Goal: Information Seeking & Learning: Compare options

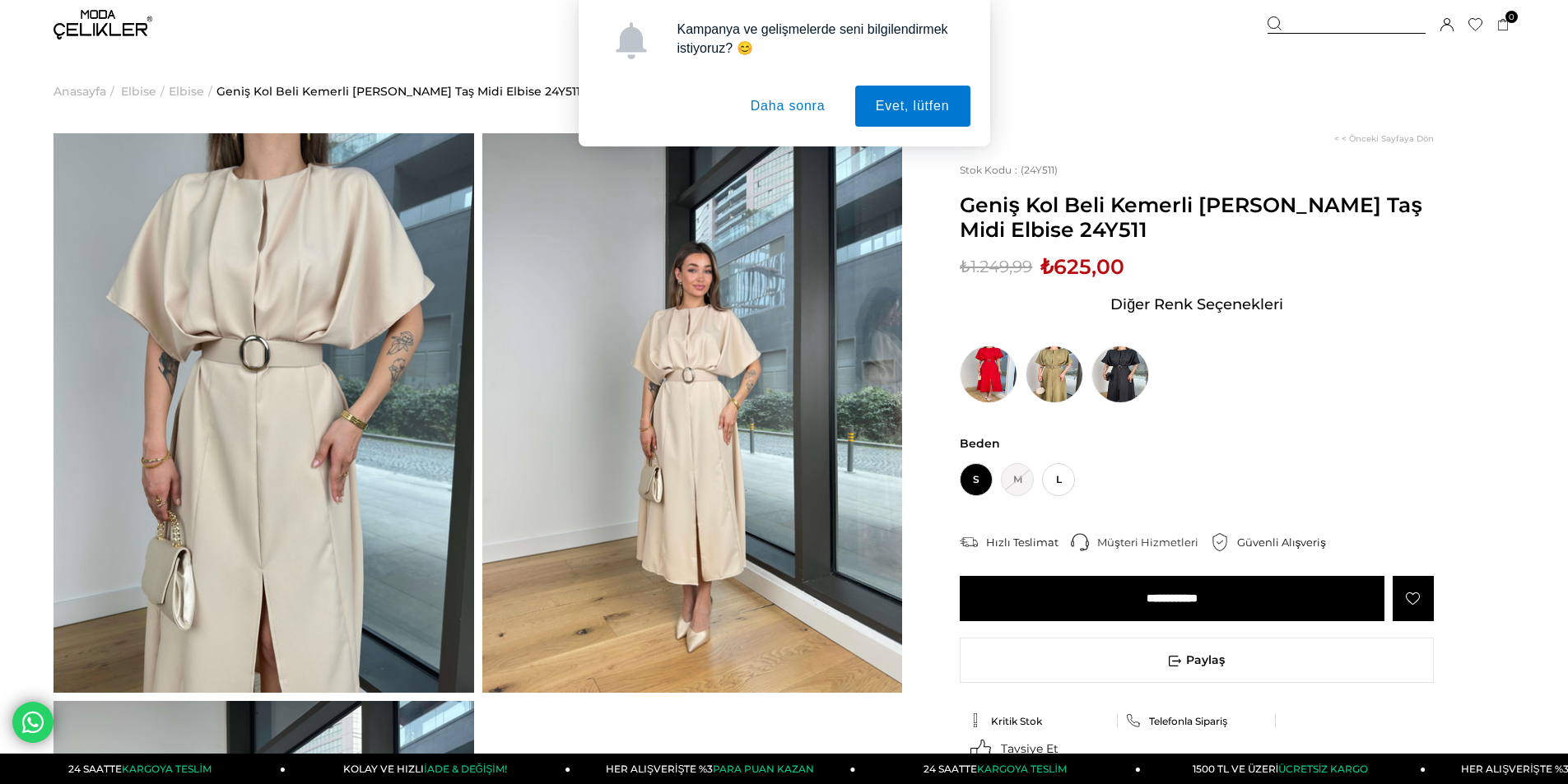
click at [796, 111] on button "Daha sonra" at bounding box center [788, 106] width 116 height 41
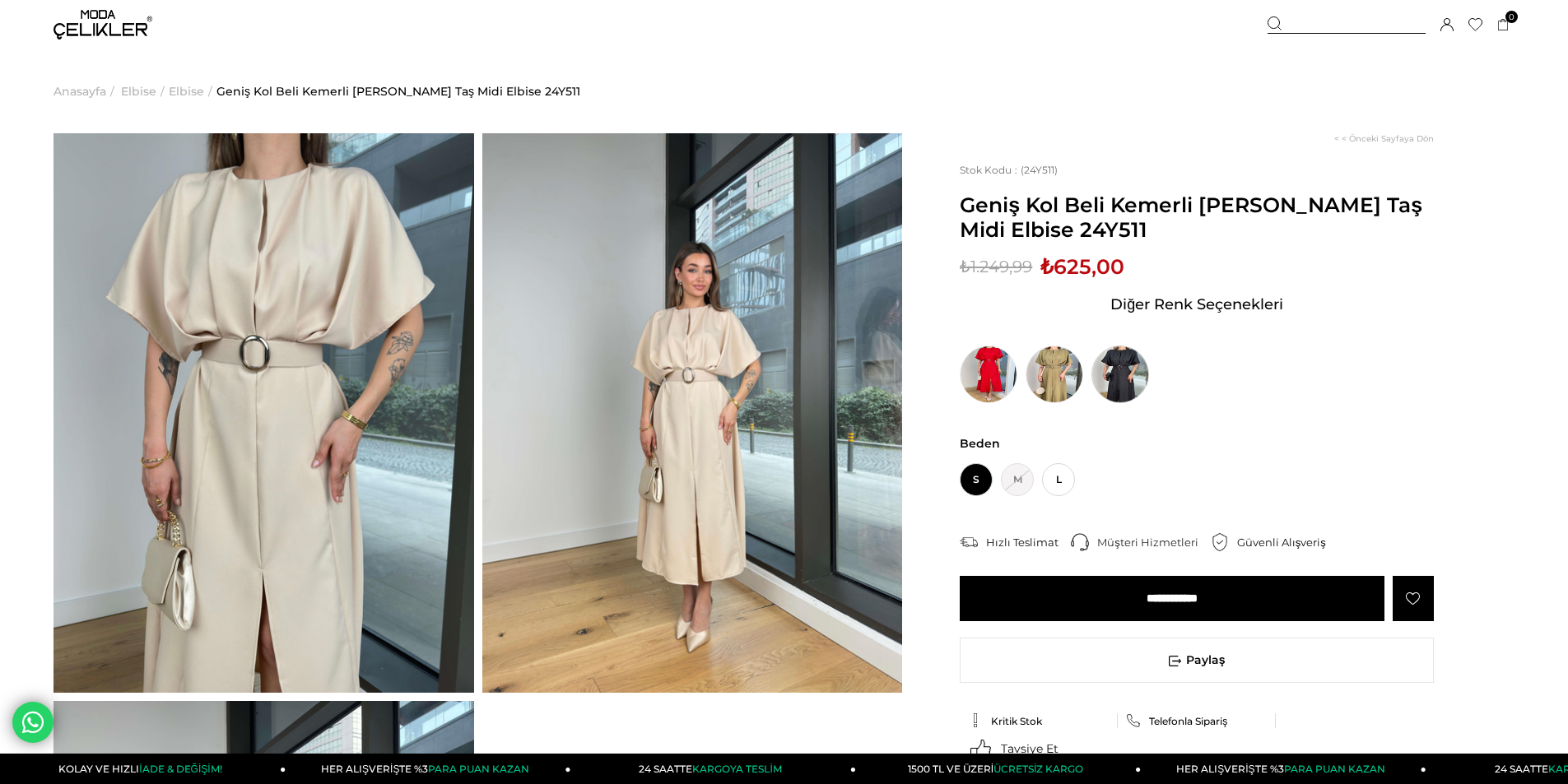
click at [1133, 376] on img at bounding box center [1120, 374] width 58 height 58
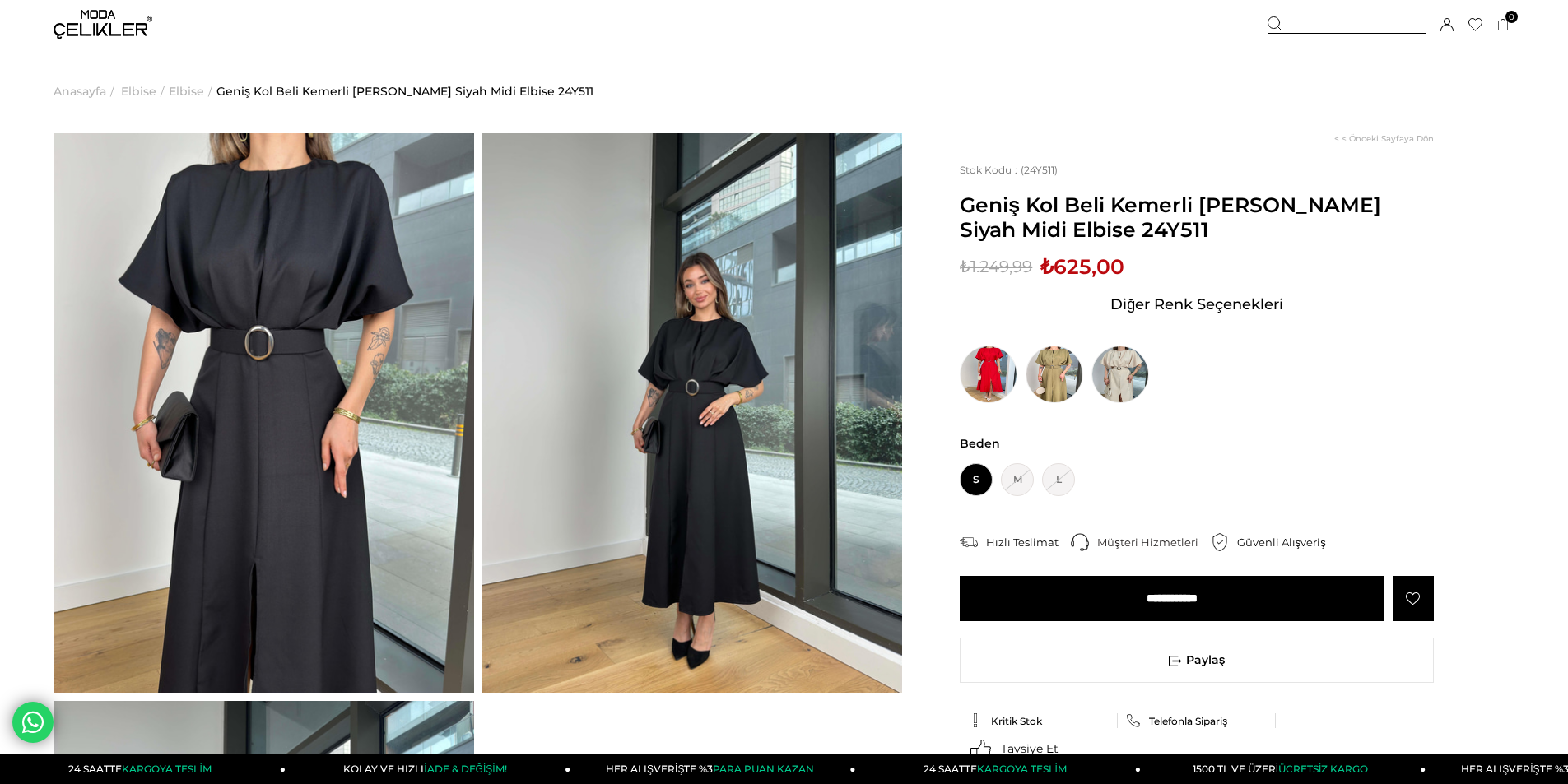
click at [837, 411] on img at bounding box center [692, 413] width 420 height 559
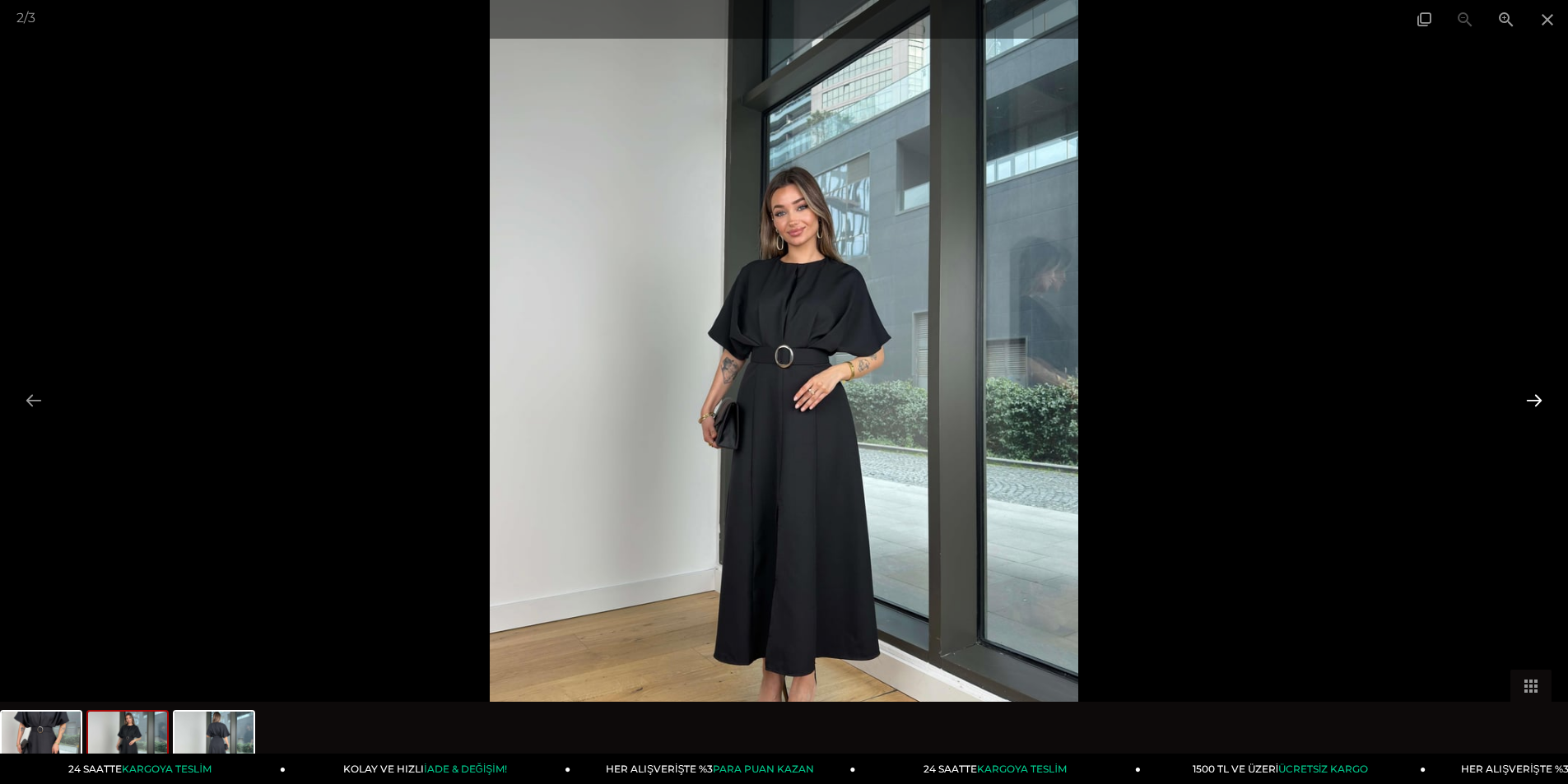
click at [1535, 401] on button at bounding box center [1535, 400] width 35 height 32
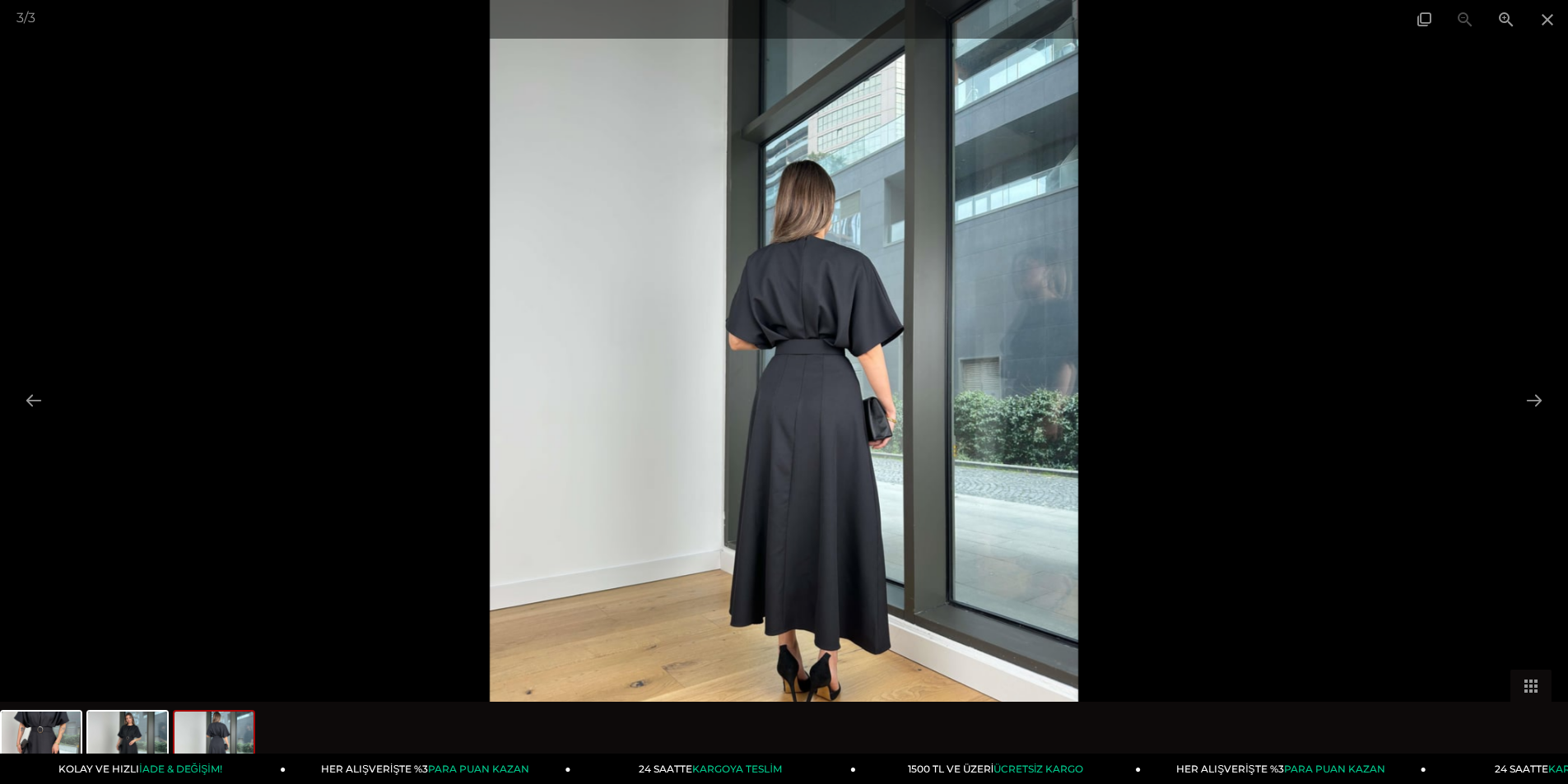
scroll to position [165, 0]
click at [1527, 404] on button at bounding box center [1535, 400] width 35 height 32
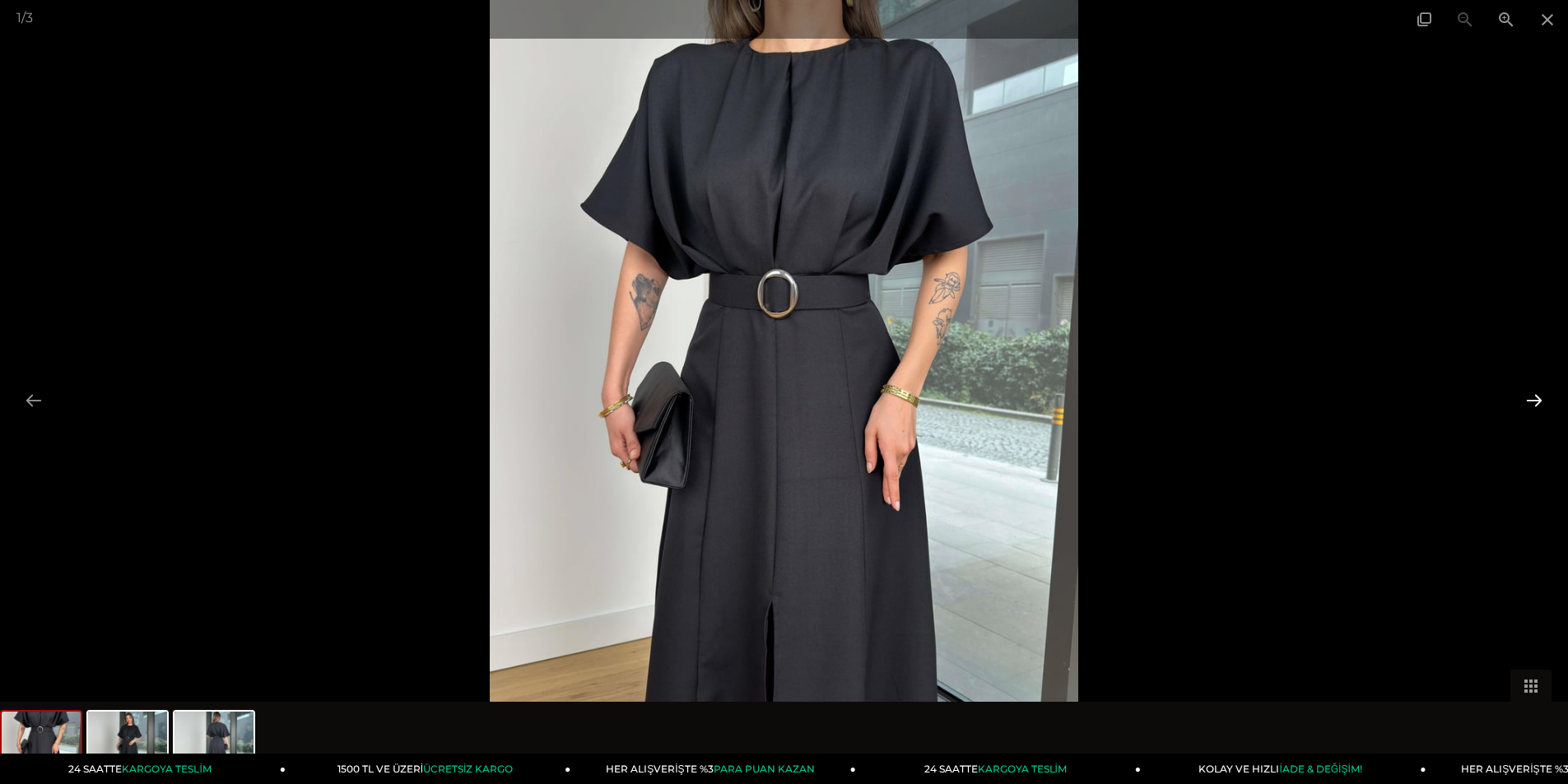
click at [1531, 397] on button at bounding box center [1535, 400] width 35 height 32
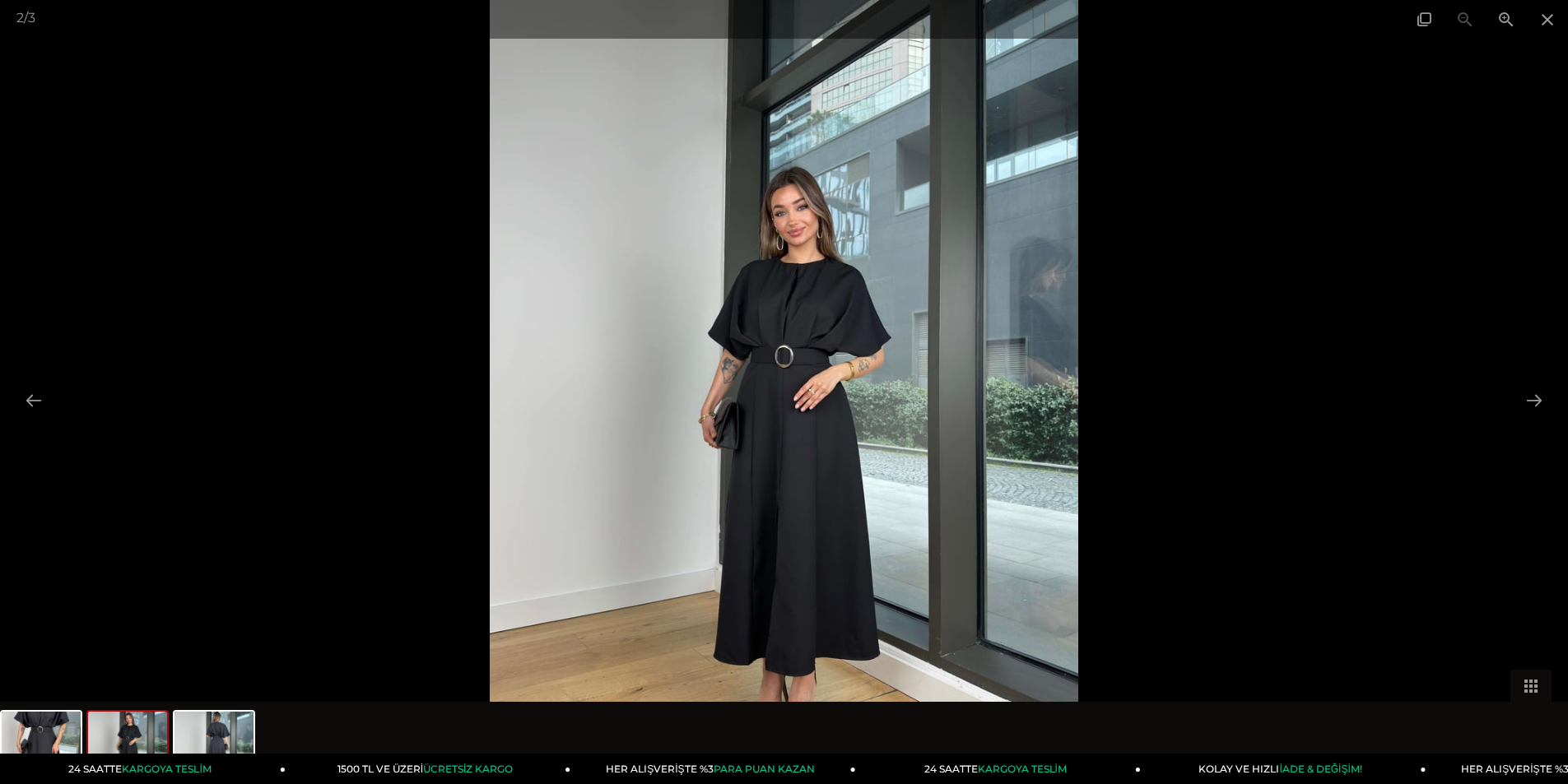
click at [797, 249] on img at bounding box center [784, 392] width 588 height 784
click at [1550, 18] on span at bounding box center [1548, 19] width 41 height 39
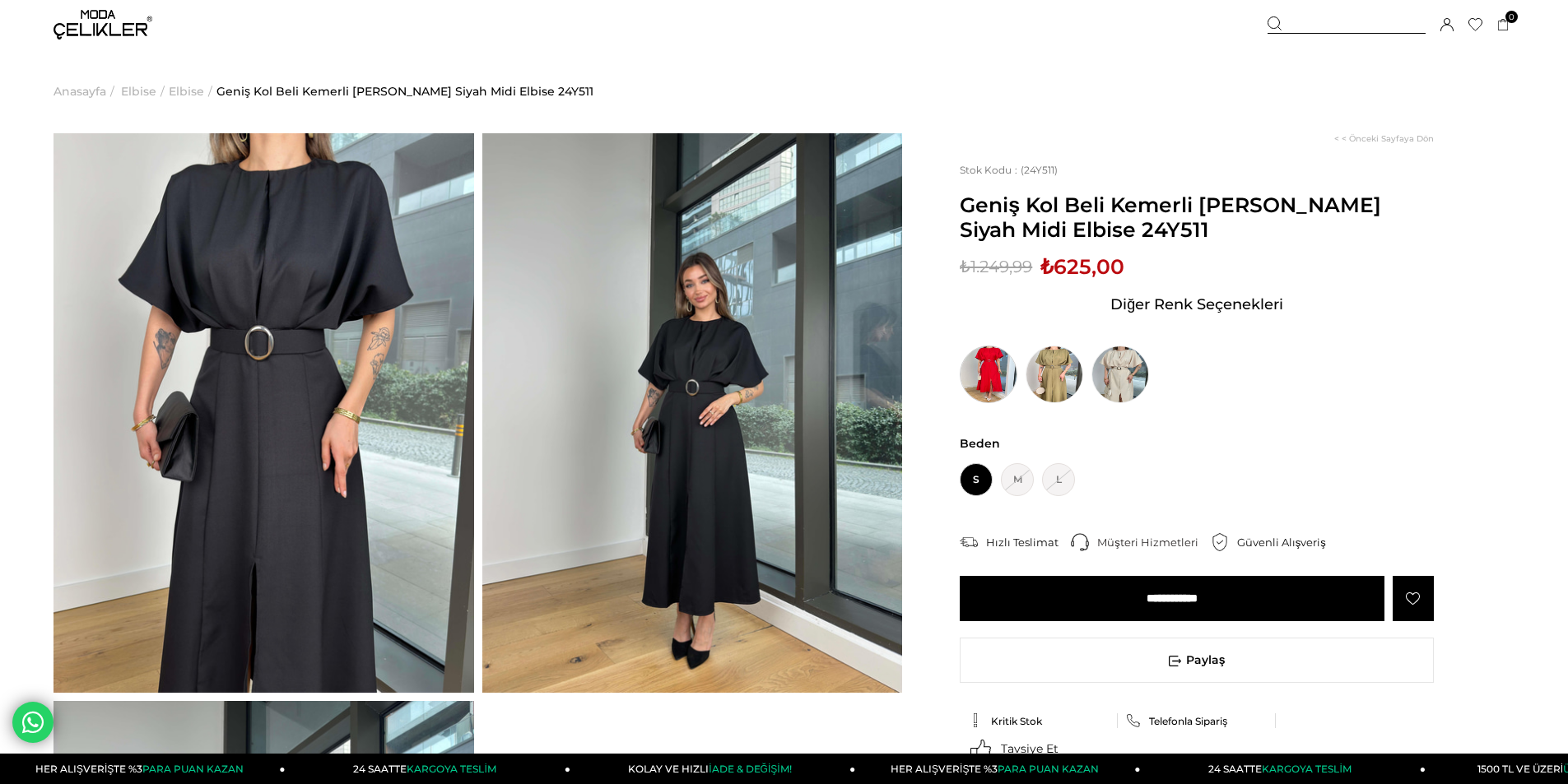
click at [977, 369] on img at bounding box center [988, 374] width 58 height 58
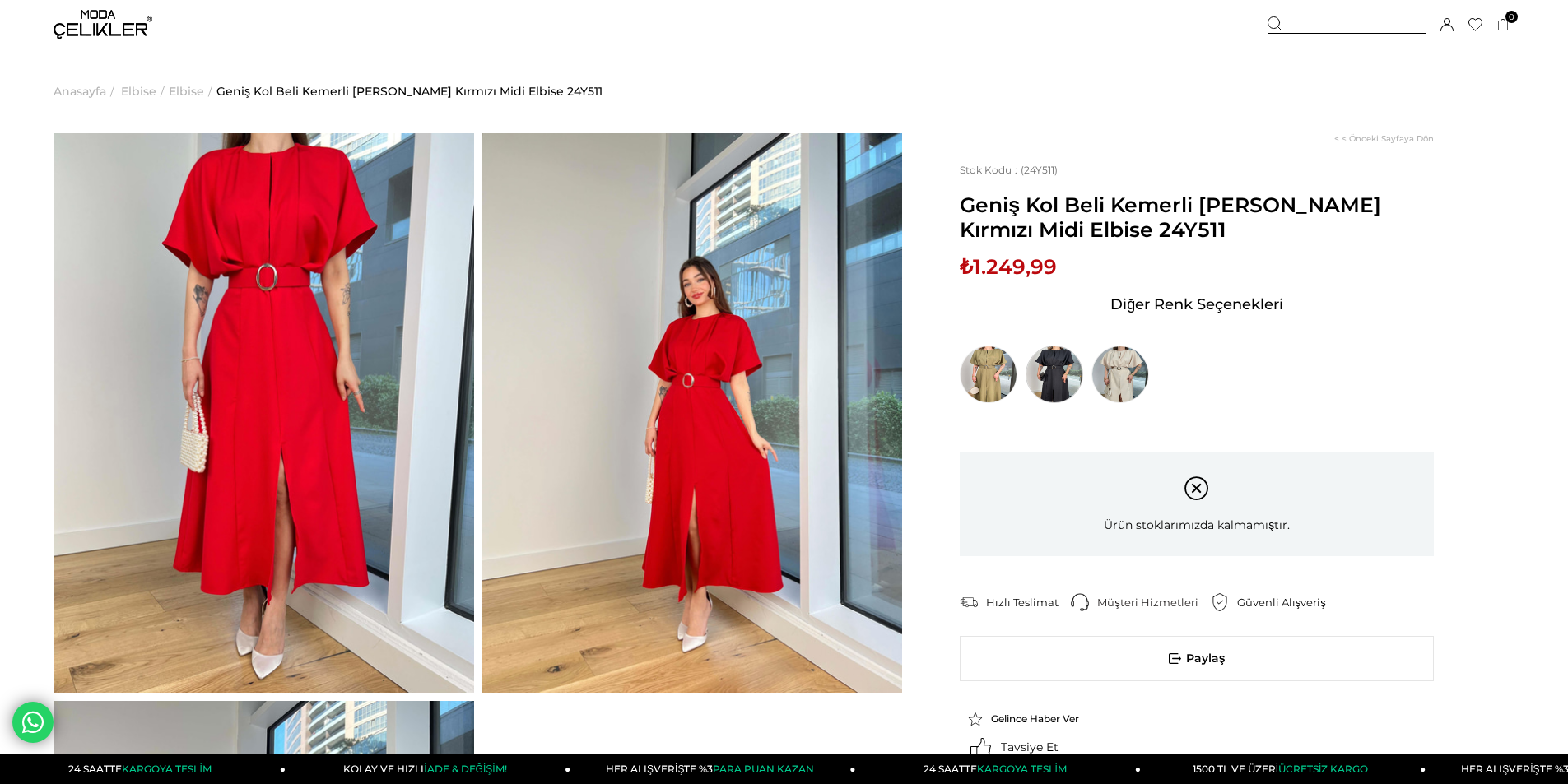
click at [1065, 371] on img at bounding box center [1055, 374] width 58 height 58
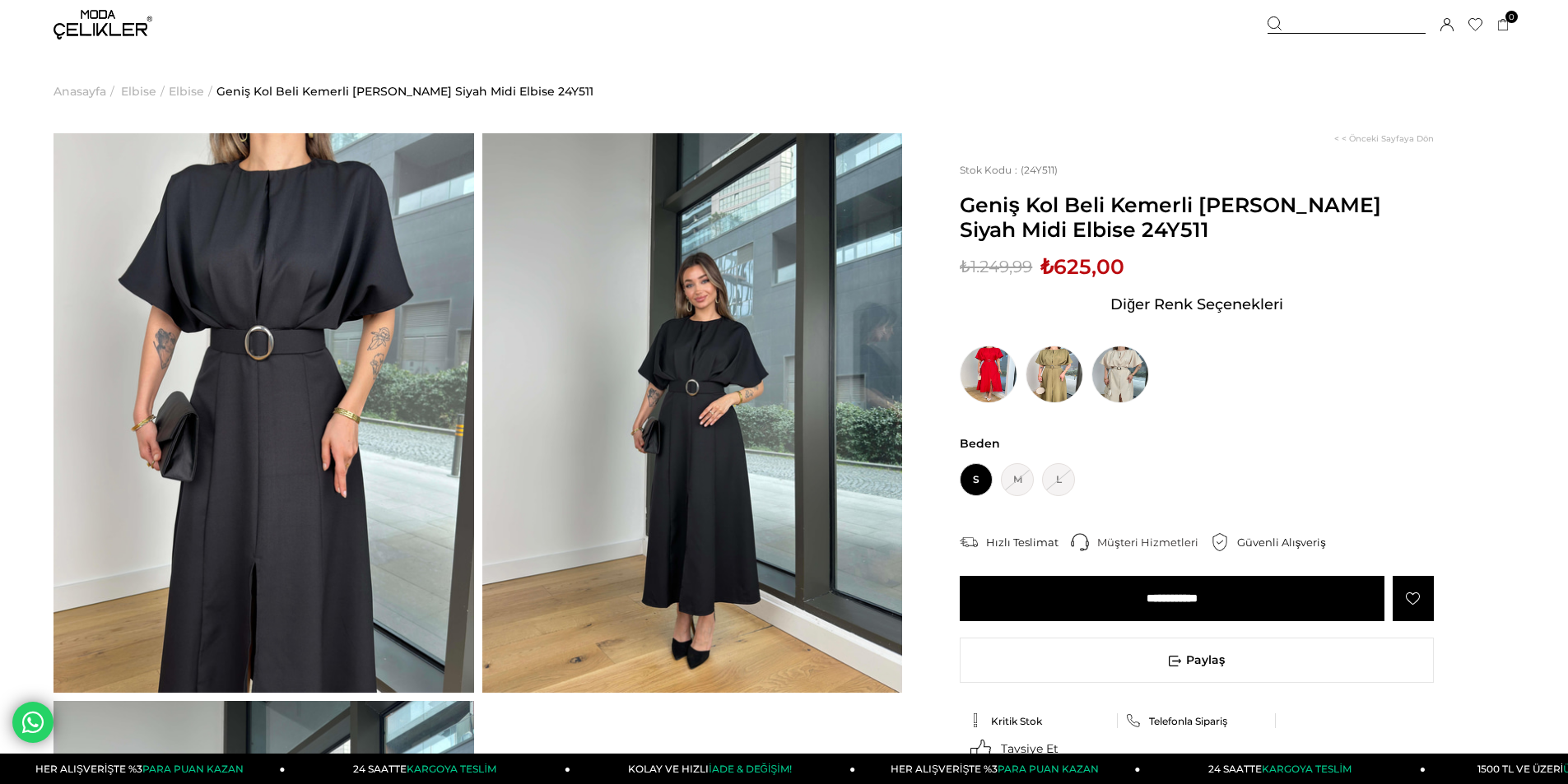
click at [855, 396] on img at bounding box center [692, 413] width 420 height 559
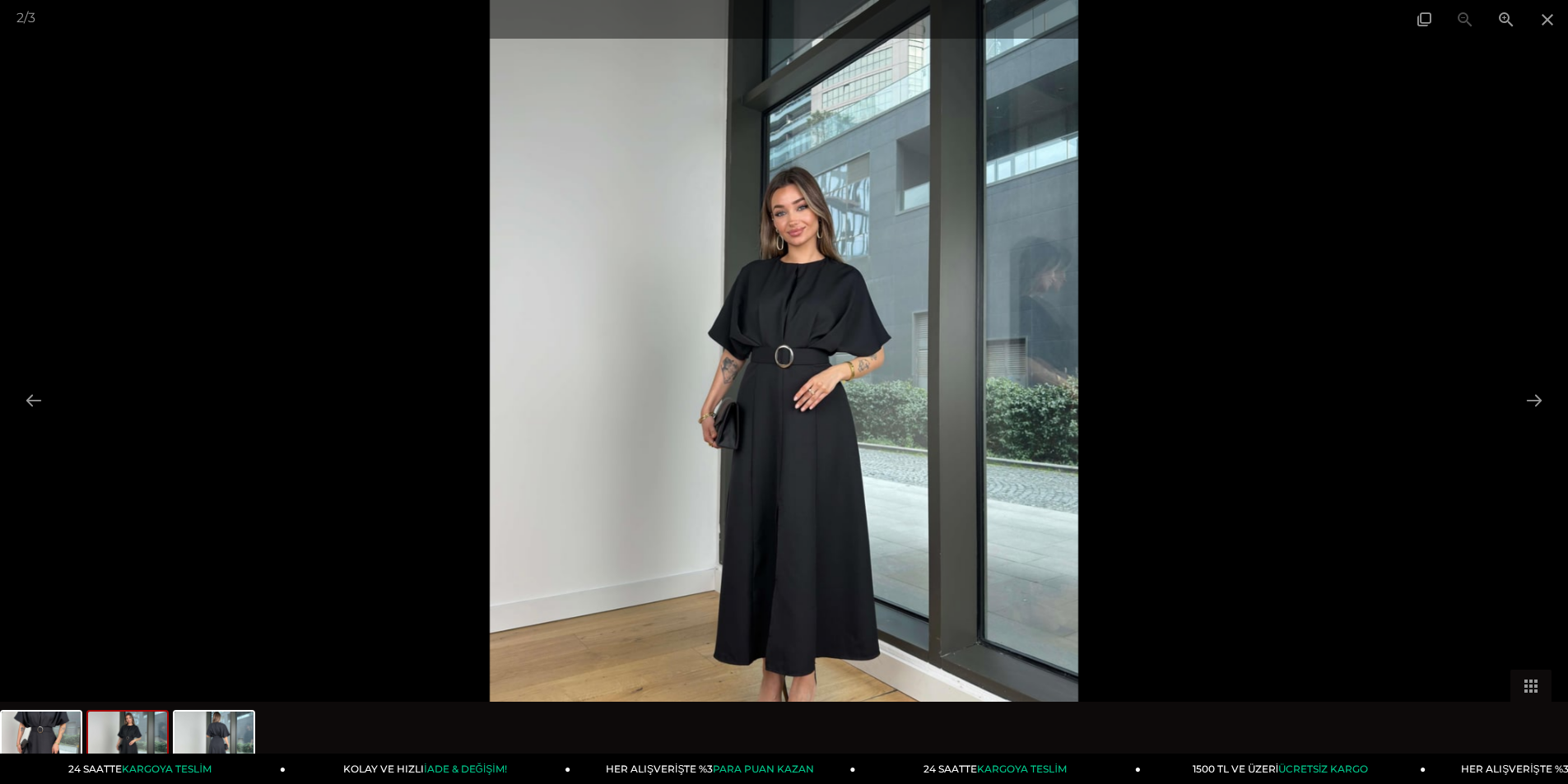
scroll to position [165, 0]
click at [1532, 402] on button at bounding box center [1535, 400] width 35 height 32
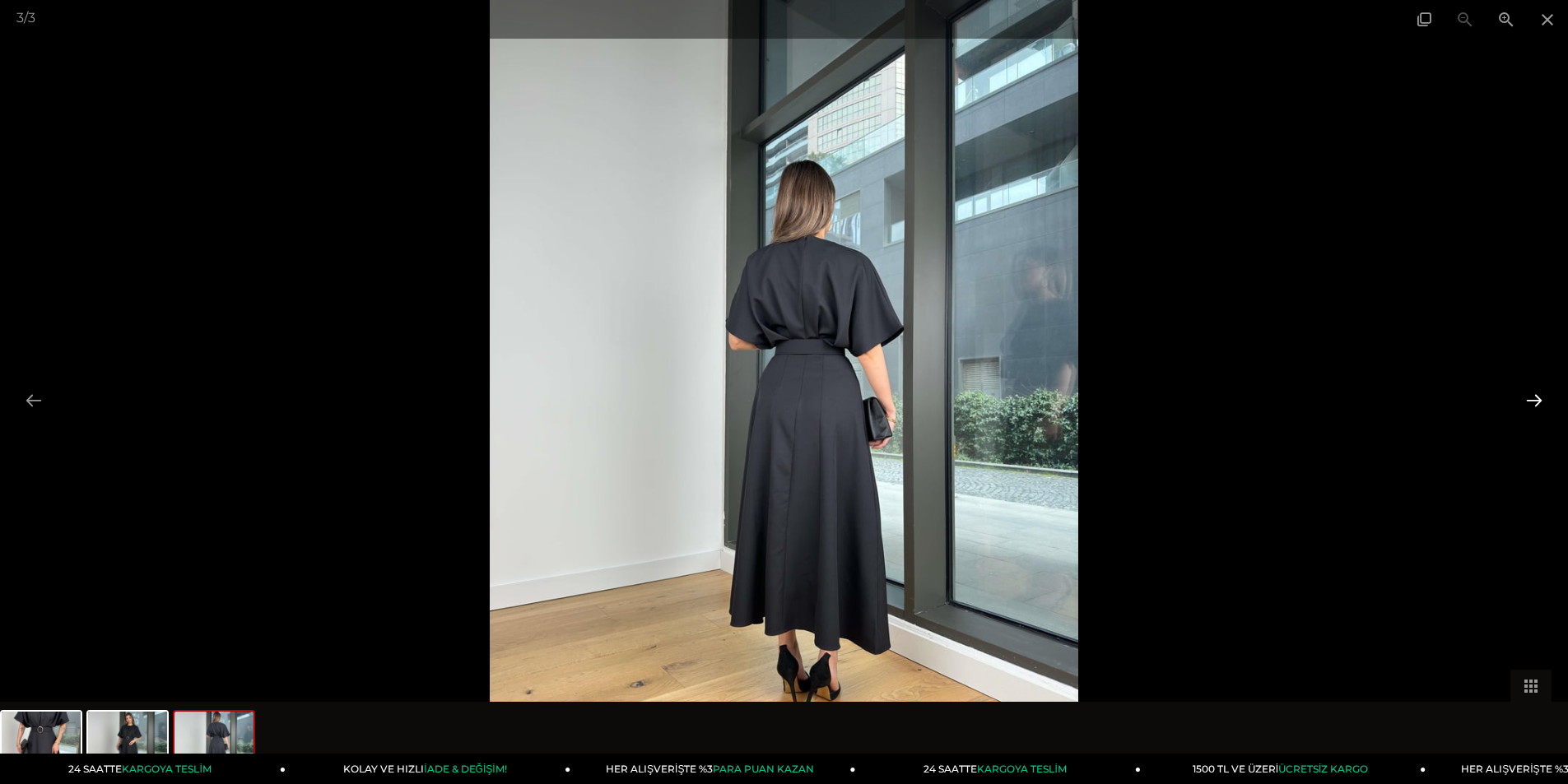
click at [1532, 402] on button at bounding box center [1535, 400] width 35 height 32
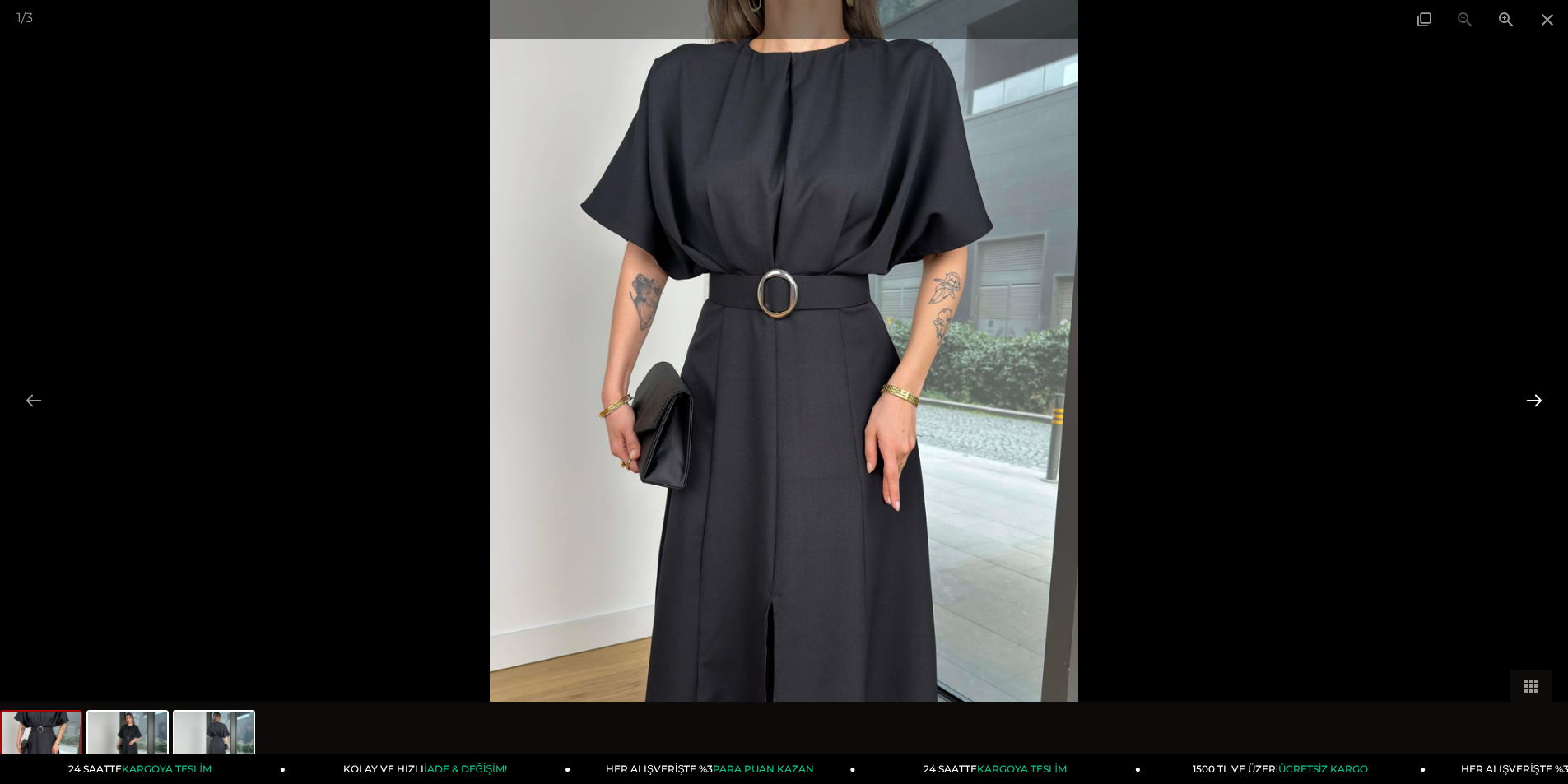
click at [1532, 402] on button at bounding box center [1535, 400] width 35 height 32
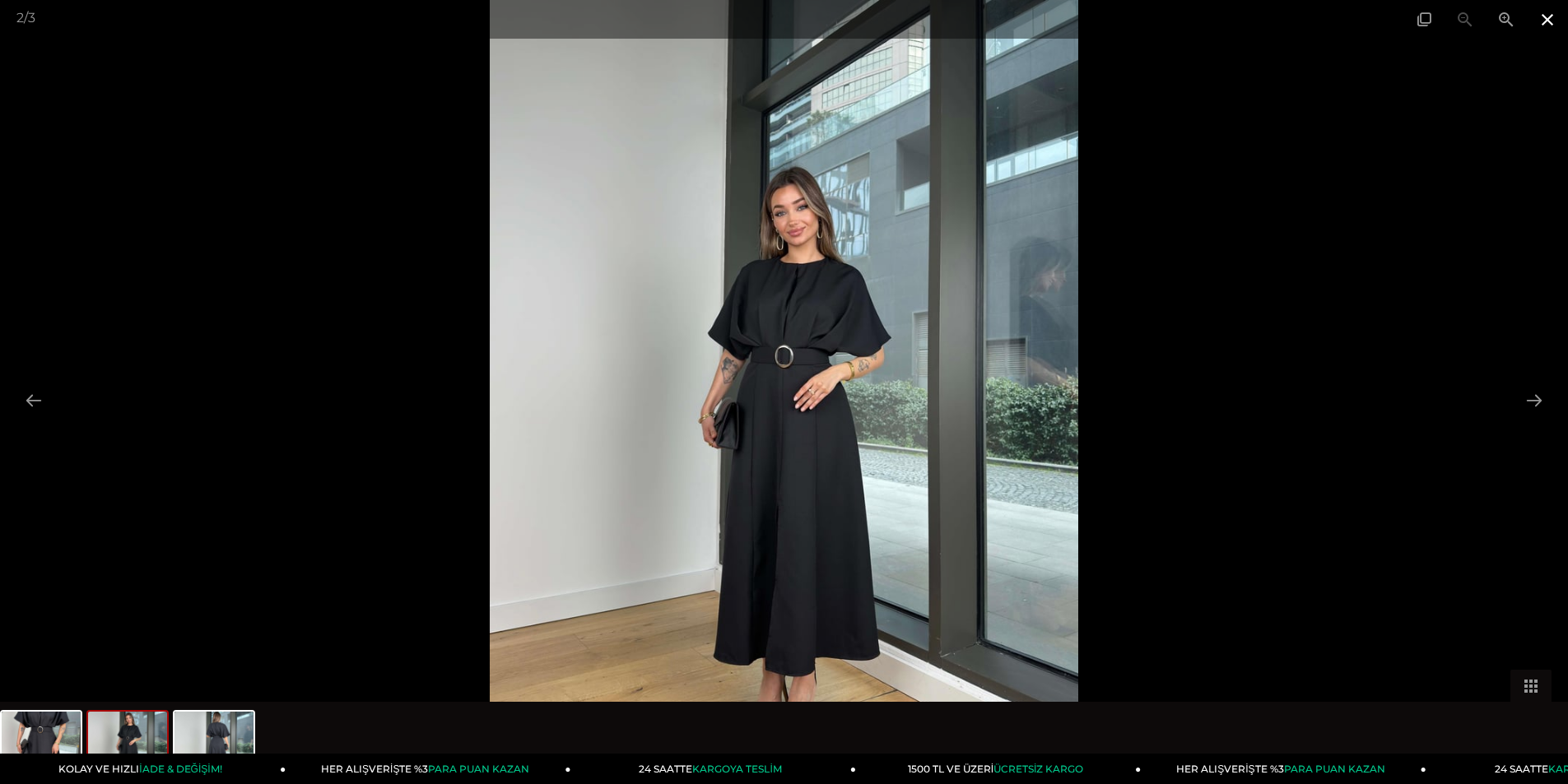
click at [1547, 19] on span at bounding box center [1548, 19] width 41 height 39
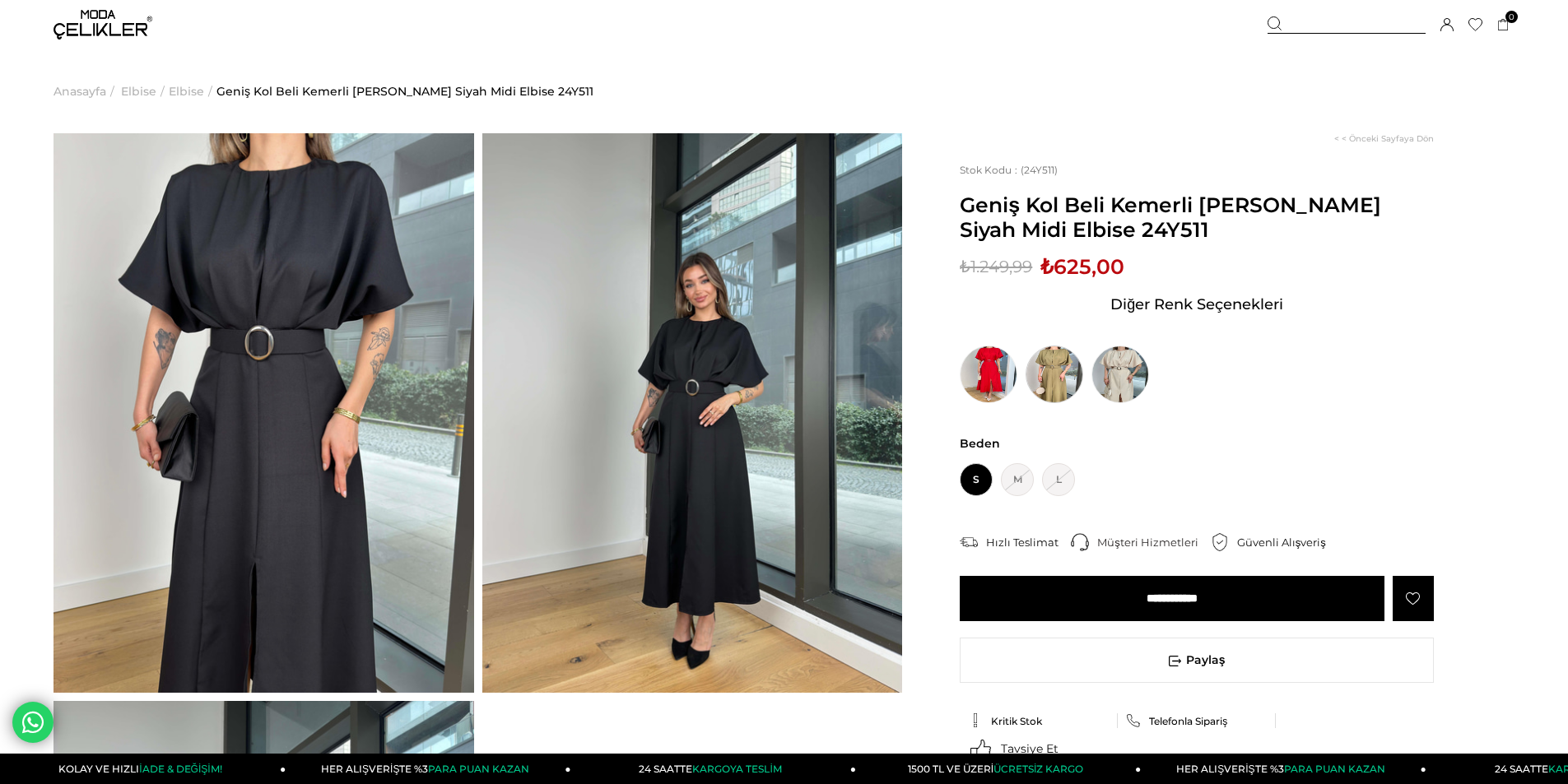
click at [1058, 366] on img at bounding box center [1055, 374] width 58 height 58
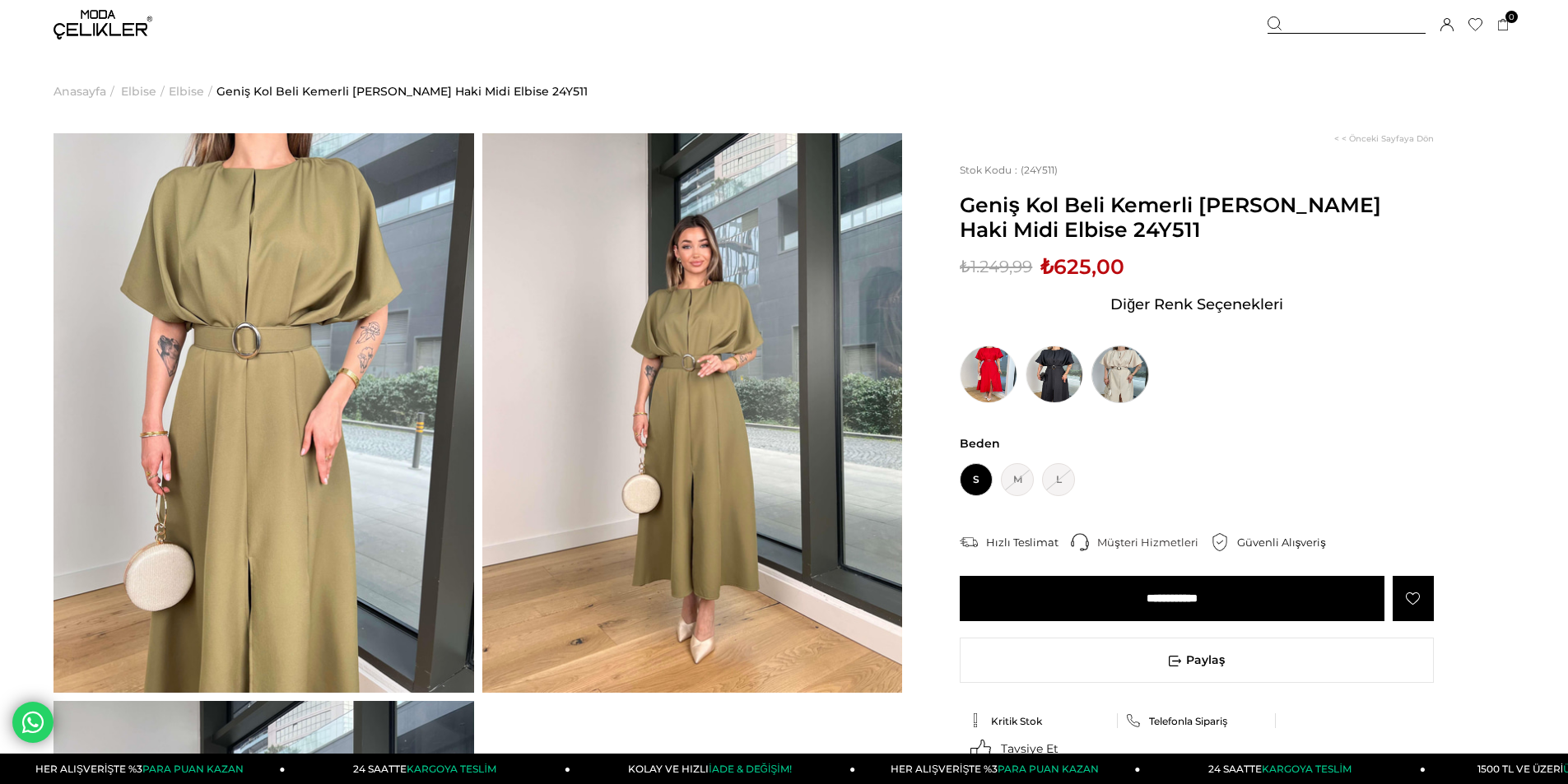
click at [1125, 371] on img at bounding box center [1120, 374] width 58 height 58
